Goal: Task Accomplishment & Management: Complete application form

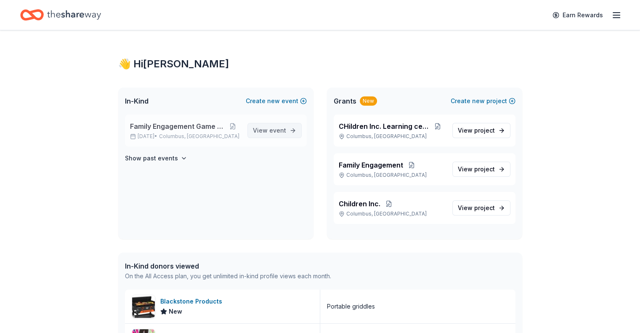
click at [279, 132] on span "event" at bounding box center [277, 130] width 17 height 7
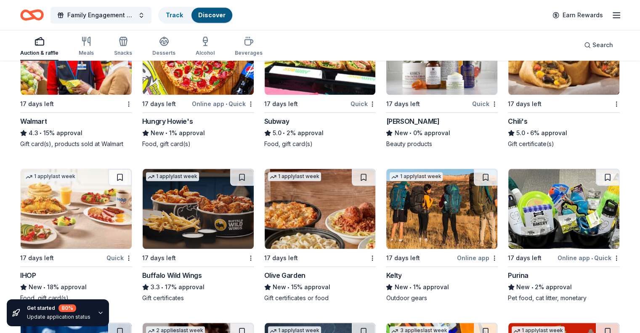
scroll to position [3832, 0]
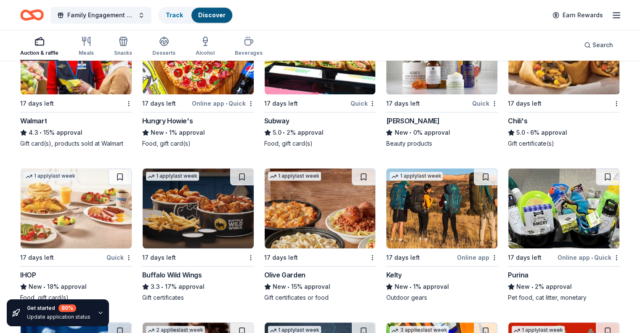
click at [222, 230] on img at bounding box center [198, 208] width 111 height 80
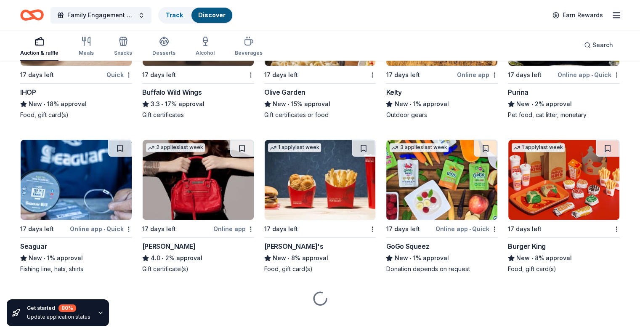
scroll to position [4028, 0]
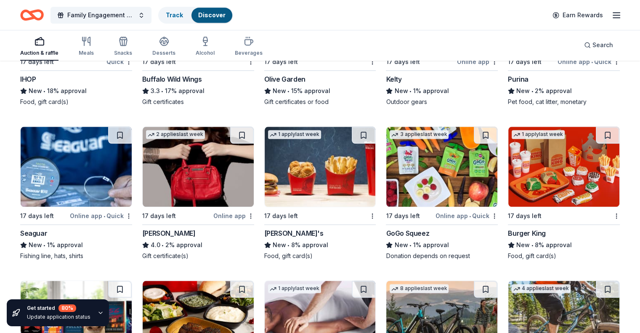
click at [432, 168] on img at bounding box center [441, 167] width 111 height 80
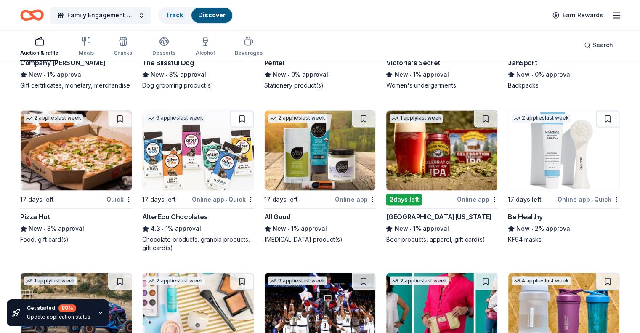
scroll to position [4521, 0]
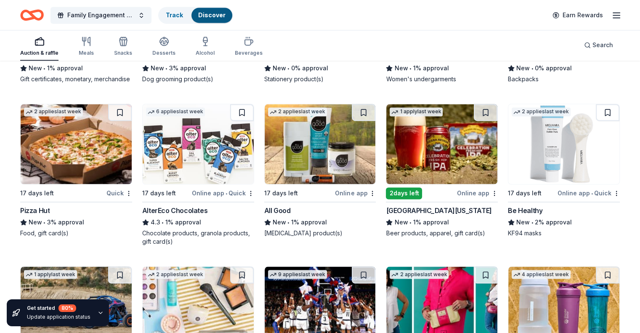
click at [88, 169] on img at bounding box center [76, 144] width 111 height 80
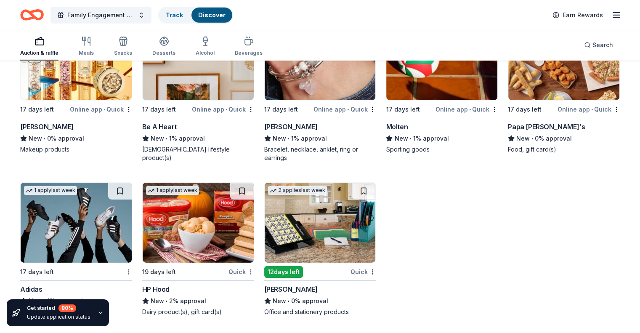
scroll to position [5843, 0]
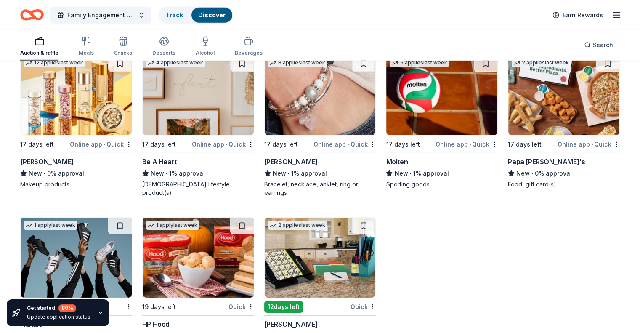
click at [545, 126] on img at bounding box center [563, 95] width 111 height 80
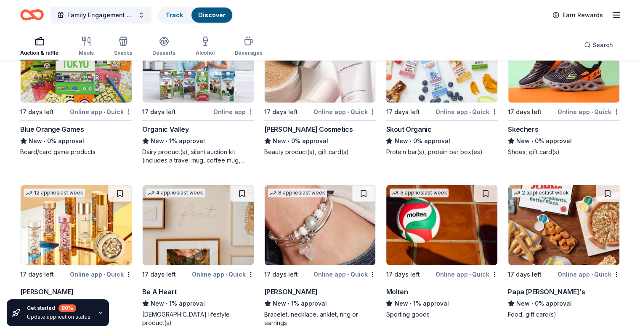
scroll to position [5787, 0]
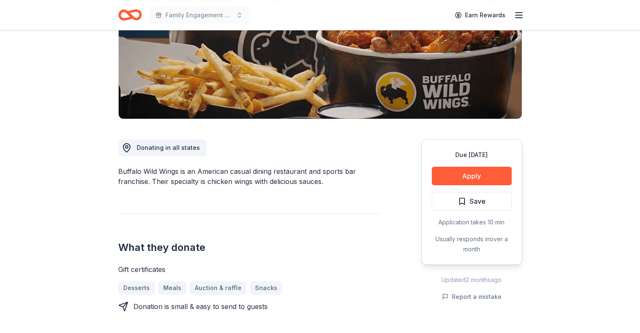
scroll to position [140, 0]
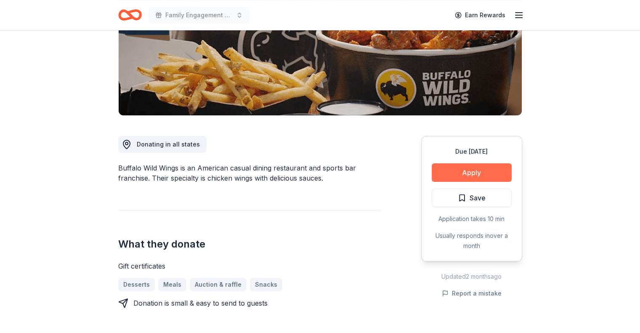
click at [469, 176] on button "Apply" at bounding box center [471, 172] width 80 height 19
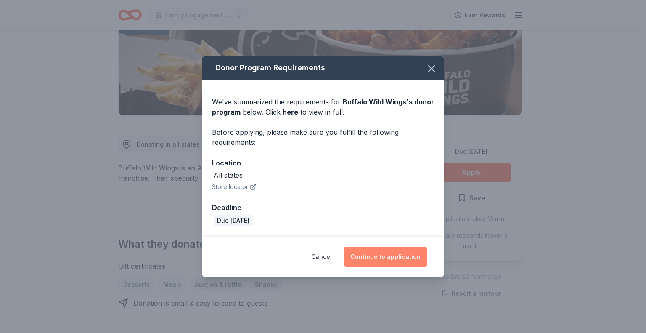
click at [404, 260] on button "Continue to application" at bounding box center [386, 256] width 84 height 20
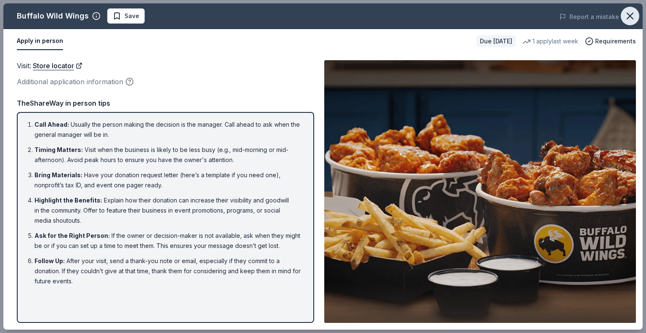
click at [635, 15] on icon "button" at bounding box center [630, 16] width 12 height 12
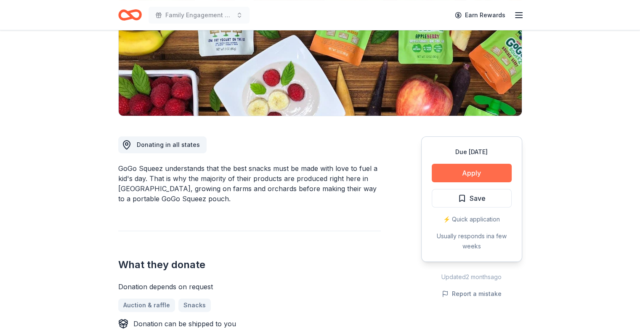
scroll to position [140, 0]
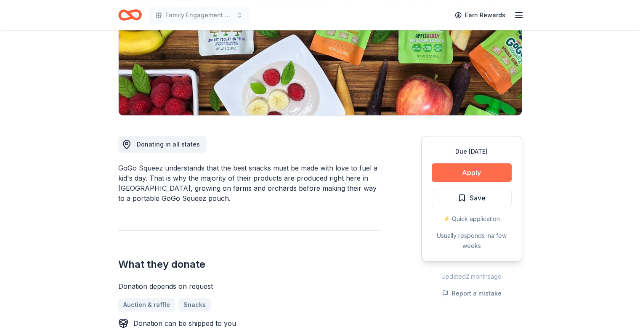
click at [475, 171] on button "Apply" at bounding box center [471, 172] width 80 height 19
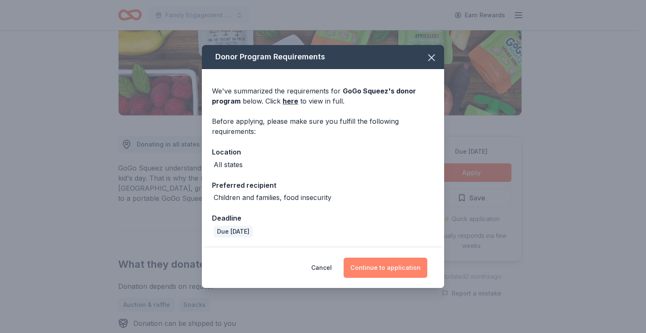
click at [390, 271] on button "Continue to application" at bounding box center [386, 267] width 84 height 20
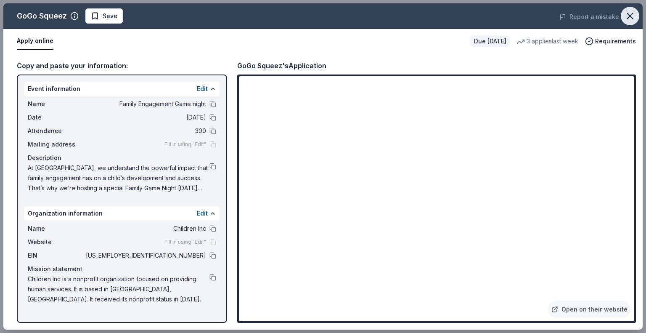
click at [632, 19] on icon "button" at bounding box center [630, 16] width 12 height 12
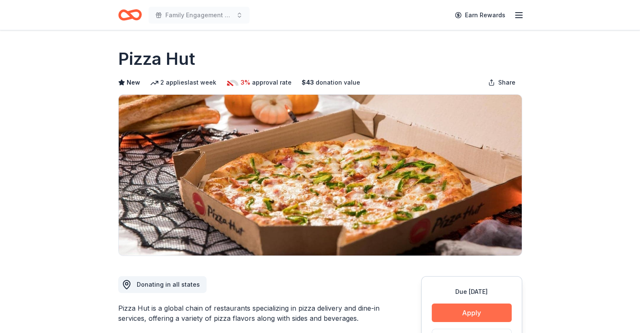
click at [466, 316] on button "Apply" at bounding box center [471, 312] width 80 height 19
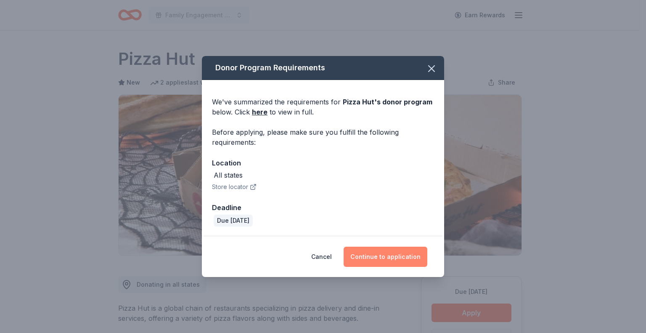
click at [368, 255] on button "Continue to application" at bounding box center [386, 256] width 84 height 20
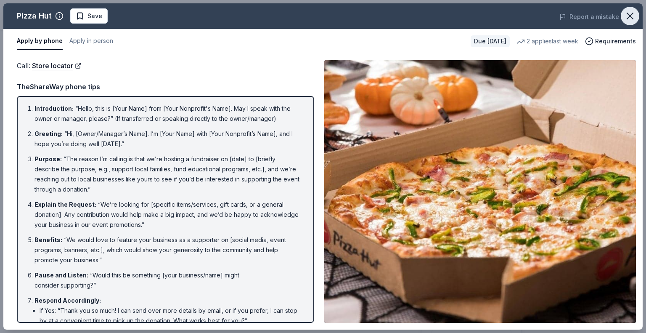
click at [632, 18] on icon "button" at bounding box center [630, 16] width 12 height 12
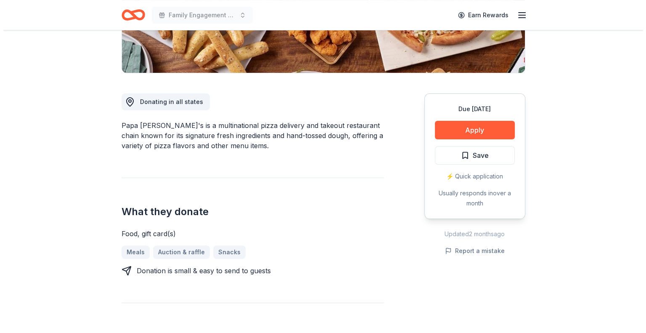
scroll to position [196, 0]
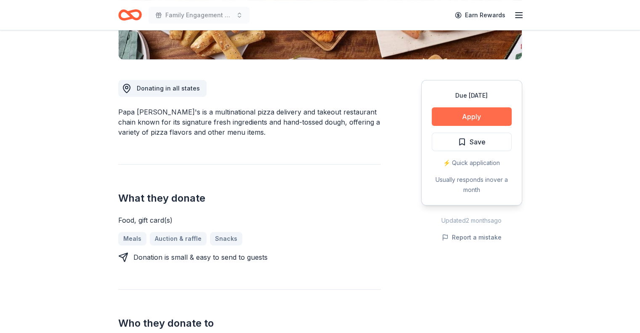
click at [478, 118] on button "Apply" at bounding box center [471, 116] width 80 height 19
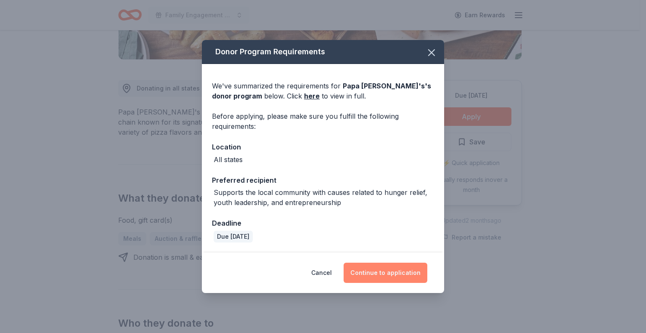
click at [391, 265] on button "Continue to application" at bounding box center [386, 272] width 84 height 20
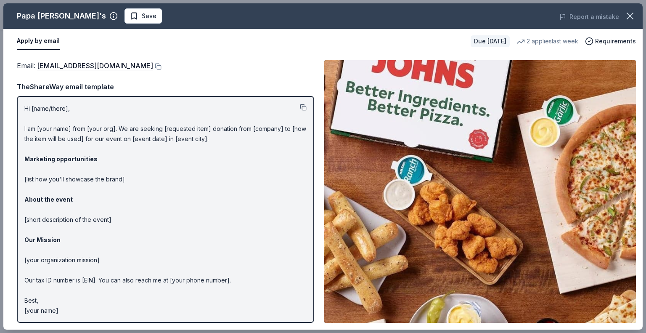
click at [304, 106] on button at bounding box center [303, 107] width 7 height 7
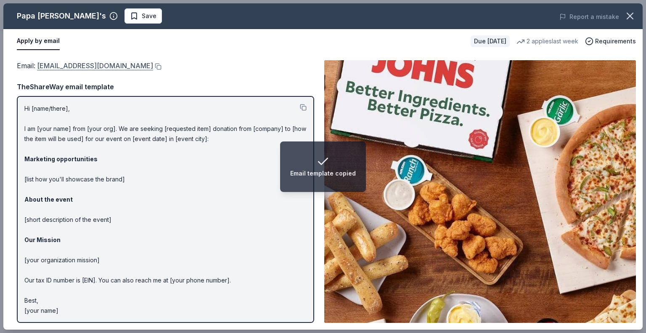
click at [98, 64] on link "[EMAIL_ADDRESS][DOMAIN_NAME]" at bounding box center [95, 65] width 116 height 11
